Goal: Book appointment/travel/reservation

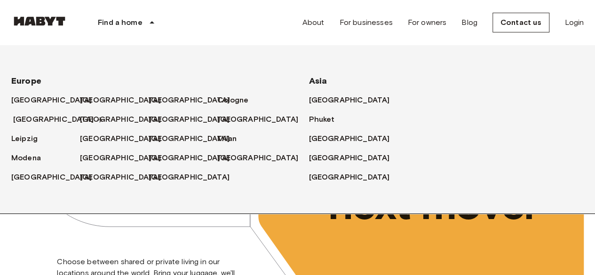
click at [39, 116] on font "[GEOGRAPHIC_DATA]" at bounding box center [53, 119] width 81 height 9
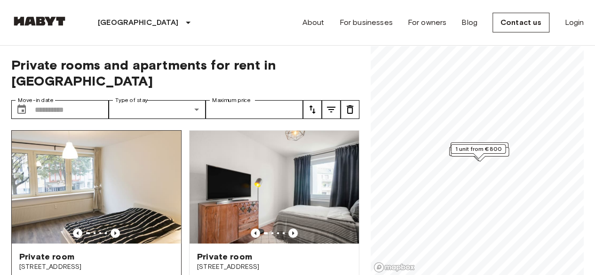
click at [100, 140] on img at bounding box center [96, 187] width 169 height 113
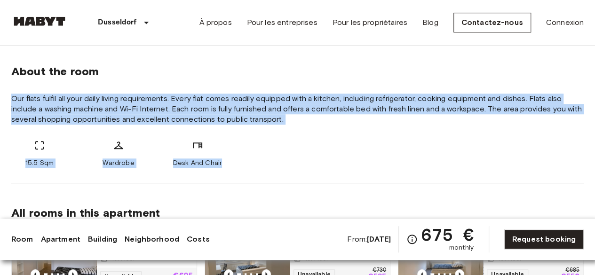
copy div "Our flats fulfil all your daily living requirements. Every flat comes readily e…"
drag, startPoint x: 3, startPoint y: 93, endPoint x: 223, endPoint y: 163, distance: 231.2
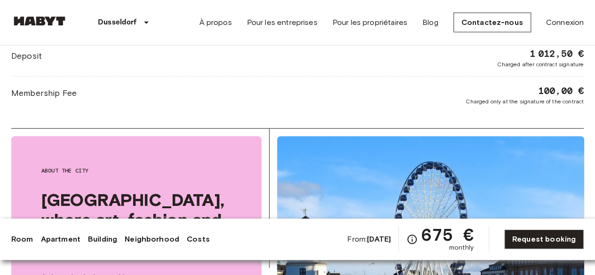
scroll to position [1040, 0]
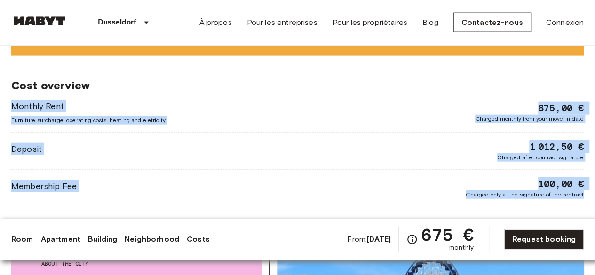
drag, startPoint x: 593, startPoint y: 195, endPoint x: 11, endPoint y: 107, distance: 588.6
click at [11, 107] on div "Europe Germany Dusseldorf Chambre privée Chambre privée From Oct 19 2025 Karlst…" at bounding box center [297, 24] width 595 height 2036
copy div "Monthly Rent Furniture surcharge, operating costs, heating and eletricity 675,0…"
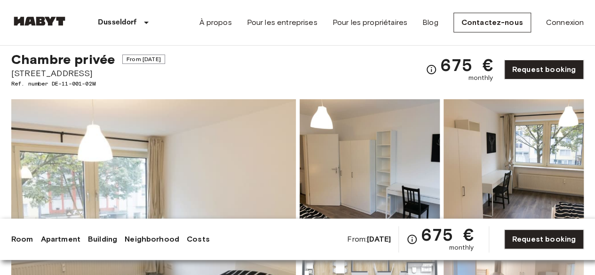
scroll to position [0, 0]
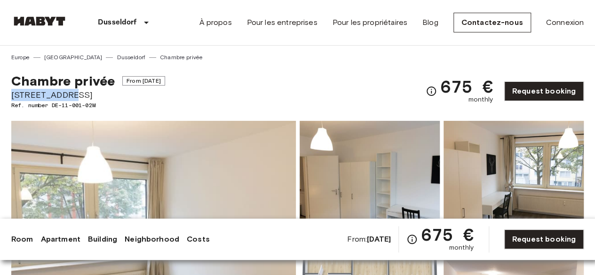
drag, startPoint x: 66, startPoint y: 96, endPoint x: 8, endPoint y: 96, distance: 58.3
copy span "[STREET_ADDRESS]"
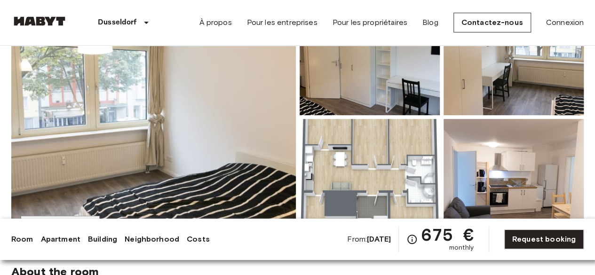
scroll to position [141, 0]
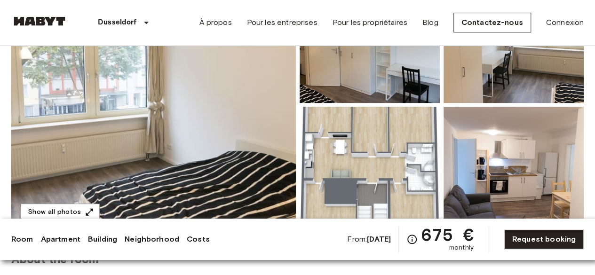
drag, startPoint x: 372, startPoint y: 45, endPoint x: 344, endPoint y: 80, distance: 45.1
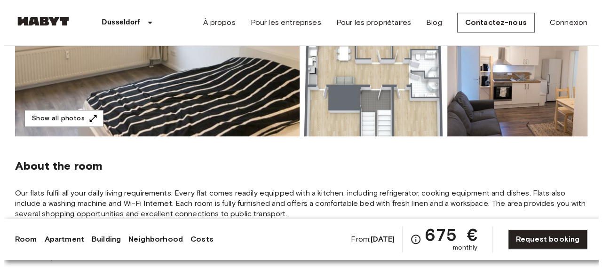
scroll to position [235, 0]
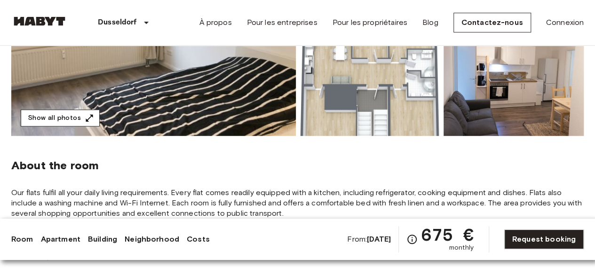
click at [85, 117] on icon "button" at bounding box center [89, 117] width 9 height 9
